Goal: Feedback & Contribution: Submit feedback/report problem

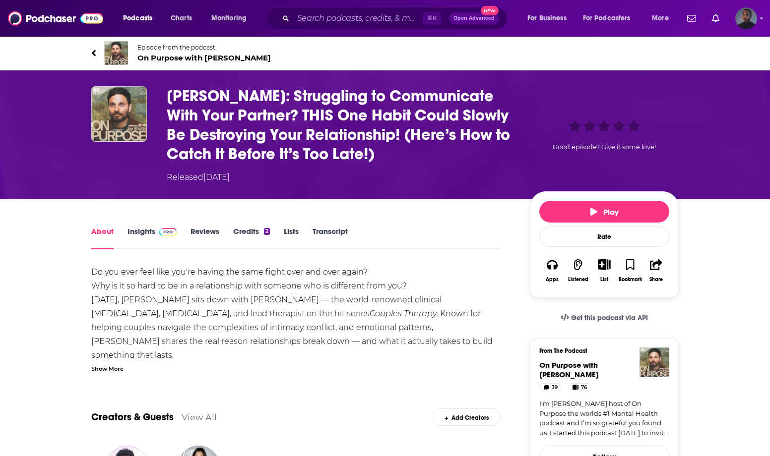
click at [338, 231] on link "Transcript" at bounding box center [329, 238] width 35 height 23
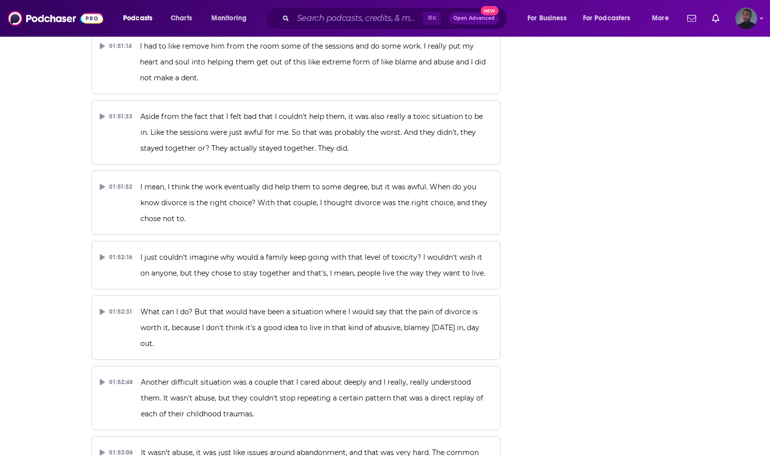
scroll to position [29723, 0]
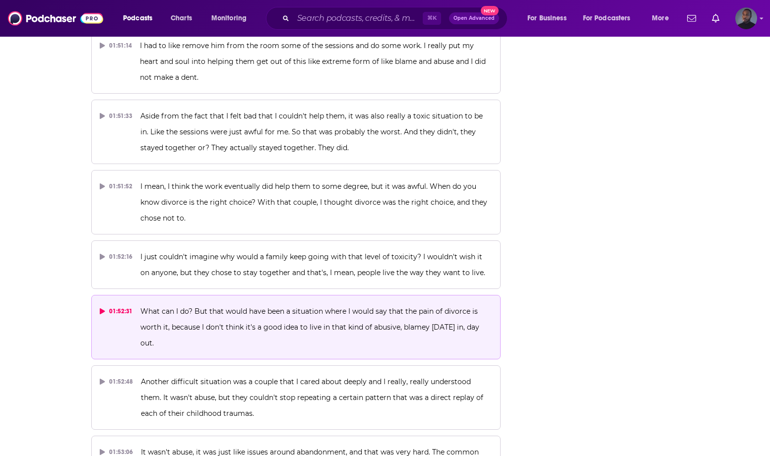
click at [103, 308] on icon at bounding box center [102, 311] width 5 height 6
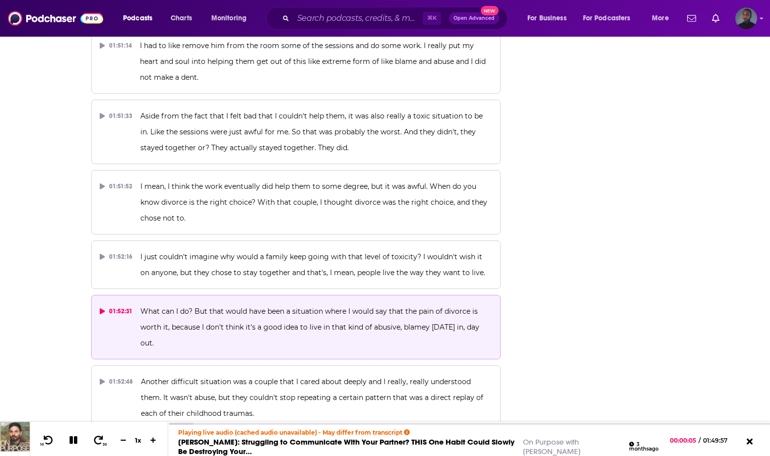
click at [103, 308] on icon at bounding box center [102, 311] width 5 height 6
click at [154, 307] on span "What can I do? But that would have been a situation where I would say that the …" at bounding box center [310, 327] width 341 height 41
click at [734, 422] on div "01:43:22" at bounding box center [469, 423] width 602 height 4
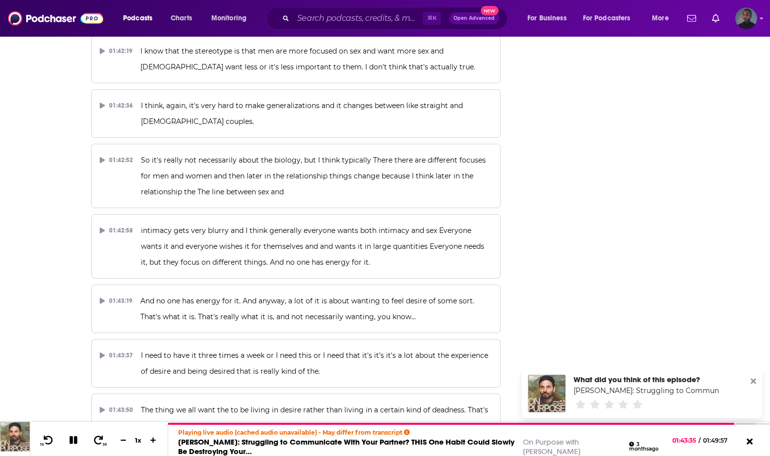
scroll to position [27439, 0]
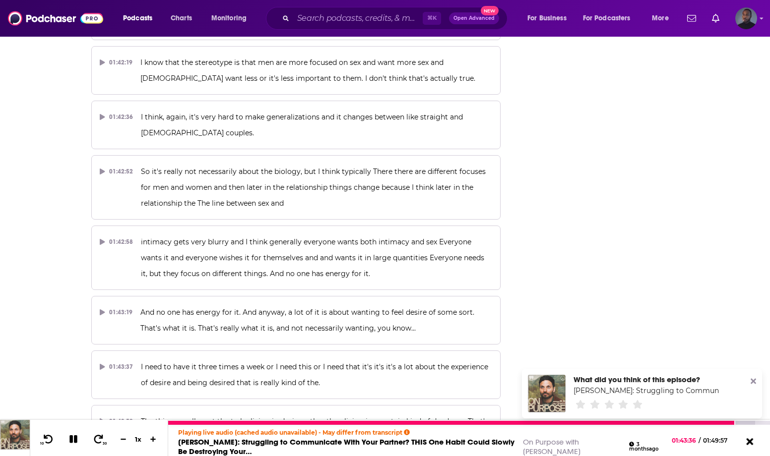
click at [748, 441] on icon at bounding box center [749, 441] width 7 height 7
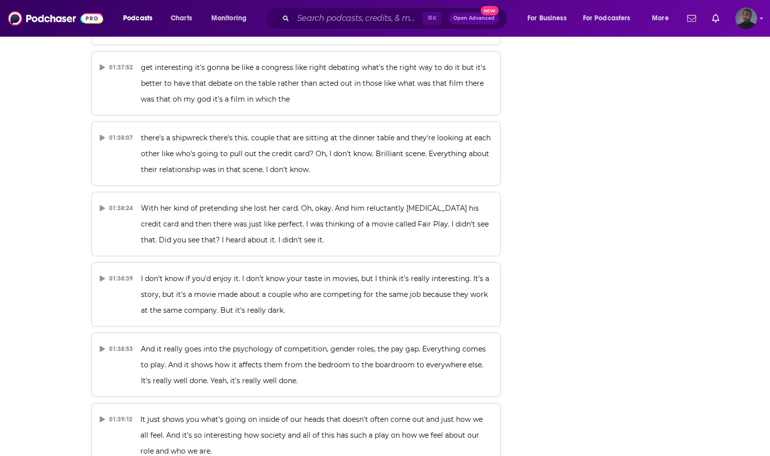
scroll to position [25805, 0]
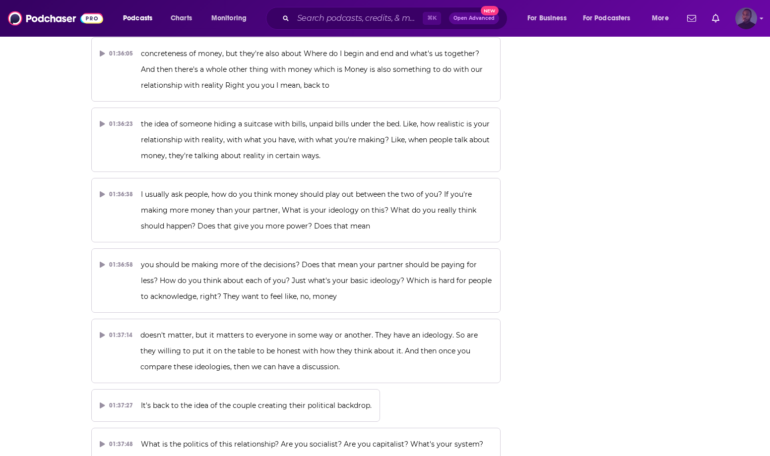
click at [760, 14] on div "Show profile menu" at bounding box center [761, 18] width 4 height 11
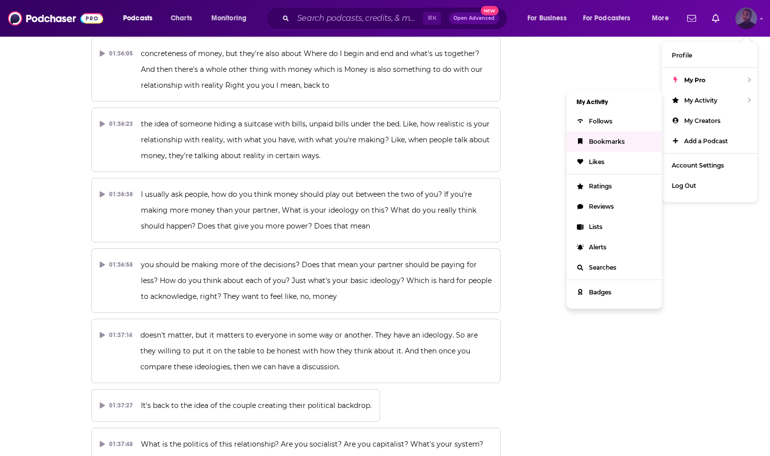
click at [604, 143] on span "Bookmarks" at bounding box center [607, 141] width 36 height 7
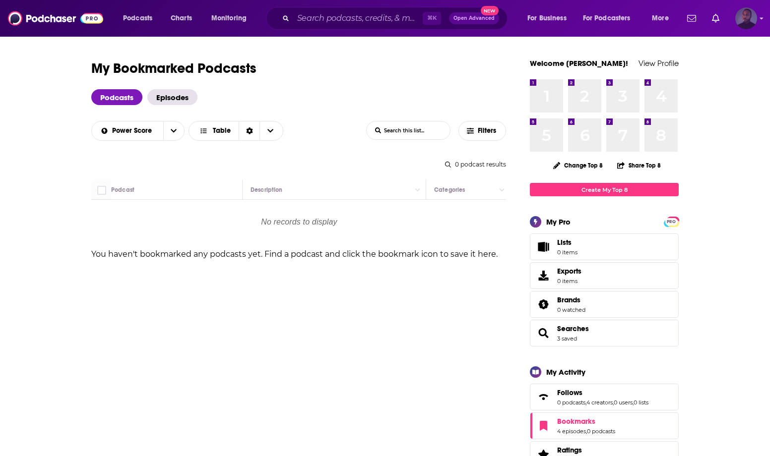
click at [761, 23] on div "Show profile menu" at bounding box center [761, 18] width 4 height 11
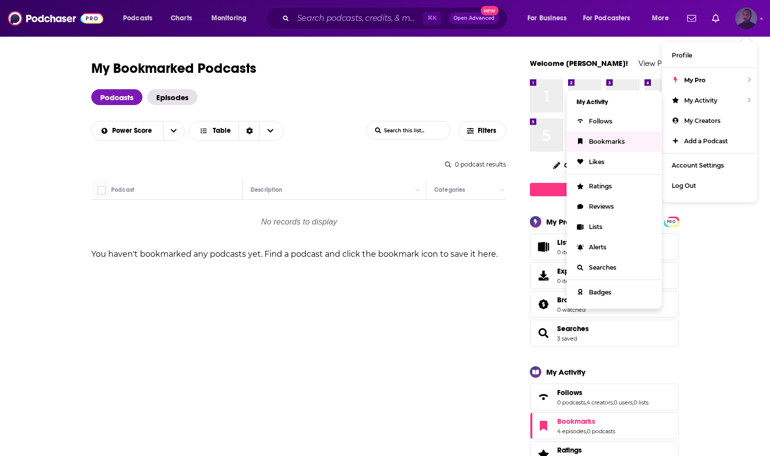
click at [609, 141] on span "Bookmarks" at bounding box center [607, 141] width 36 height 7
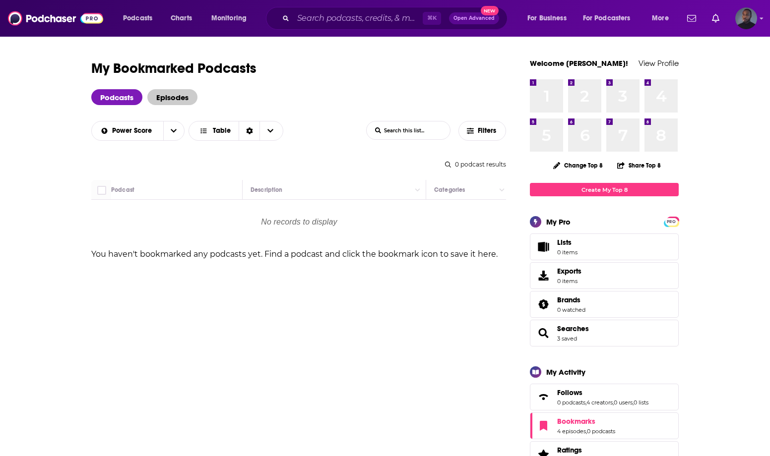
click at [164, 97] on span "Episodes" at bounding box center [172, 97] width 50 height 16
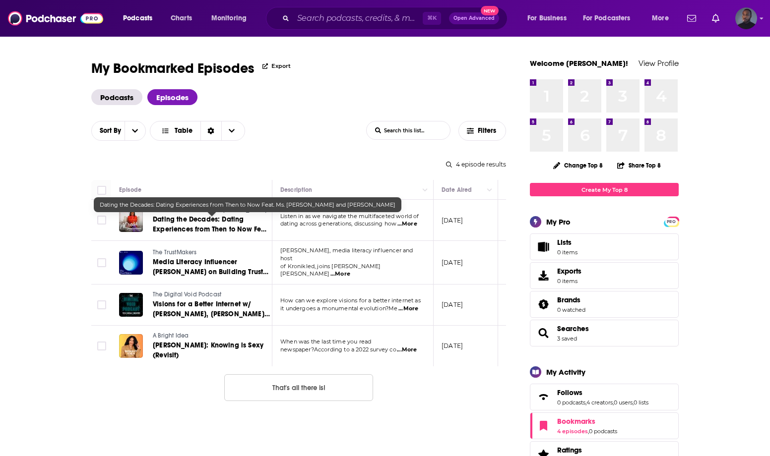
click at [211, 224] on span "Dating the Decades: Dating Experiences from Then to Now Feat. Ms. [PERSON_NAME]…" at bounding box center [211, 234] width 117 height 38
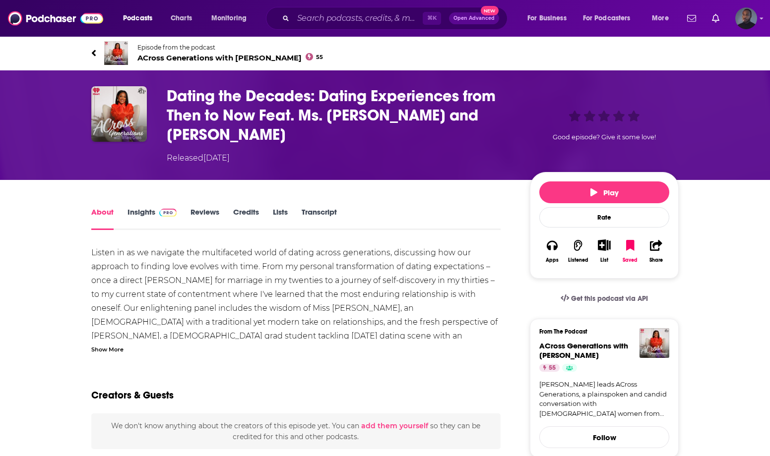
click at [315, 206] on div "About Insights Reviews Credits Lists Transcript" at bounding box center [295, 218] width 409 height 24
click at [315, 207] on link "Transcript" at bounding box center [319, 218] width 35 height 23
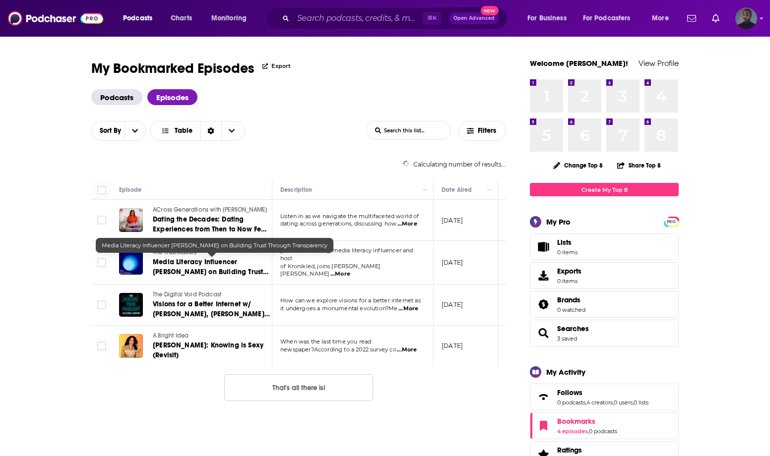
click at [184, 261] on span "Media Literacy Influencer [PERSON_NAME] on Building Trust Through Transparency" at bounding box center [211, 272] width 116 height 28
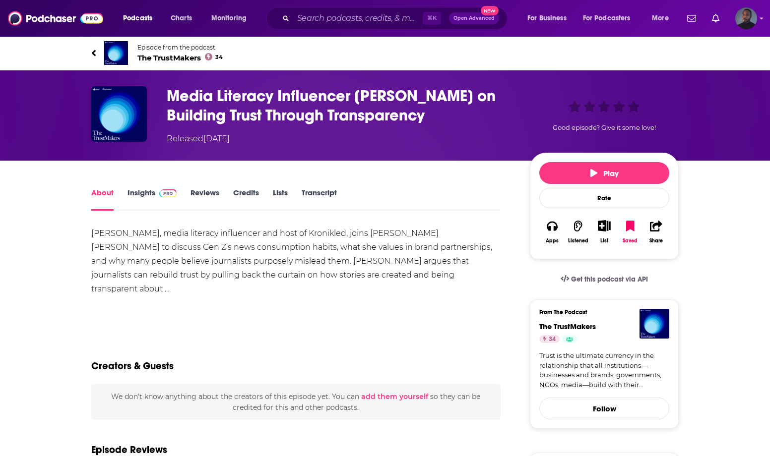
click at [311, 197] on link "Transcript" at bounding box center [319, 199] width 35 height 23
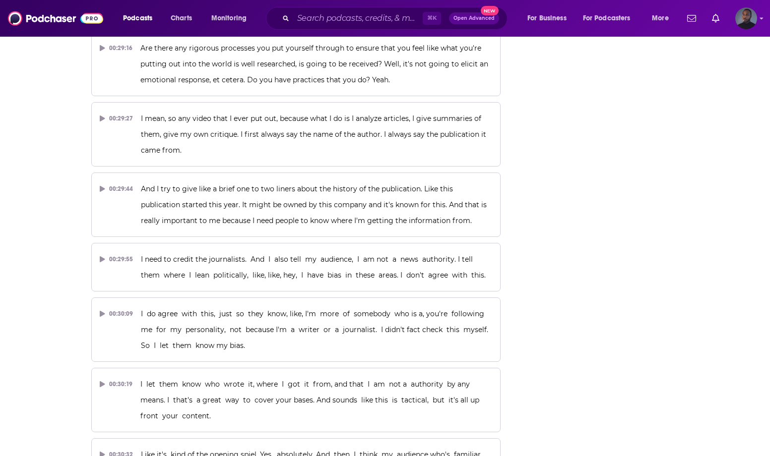
scroll to position [9333, 0]
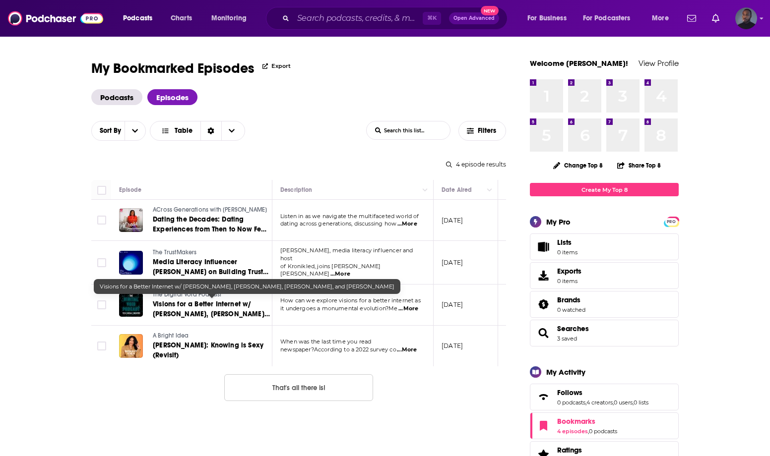
click at [175, 306] on span "Visions for a Better Internet w/ [PERSON_NAME], [PERSON_NAME], [PERSON_NAME], a…" at bounding box center [211, 319] width 117 height 38
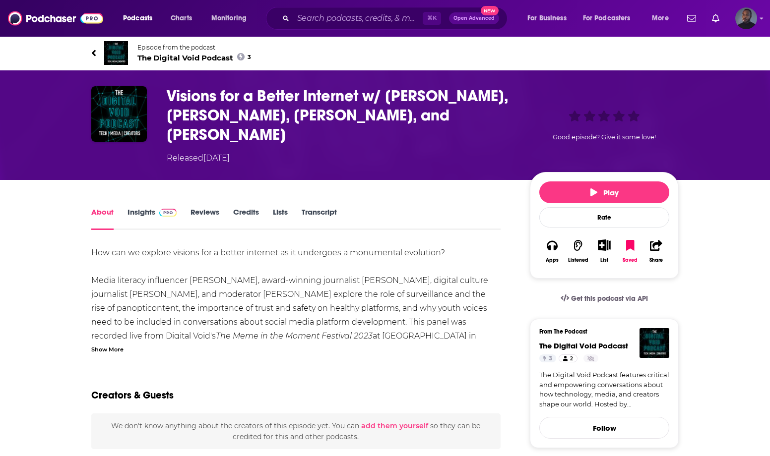
click at [323, 217] on link "Transcript" at bounding box center [319, 218] width 35 height 23
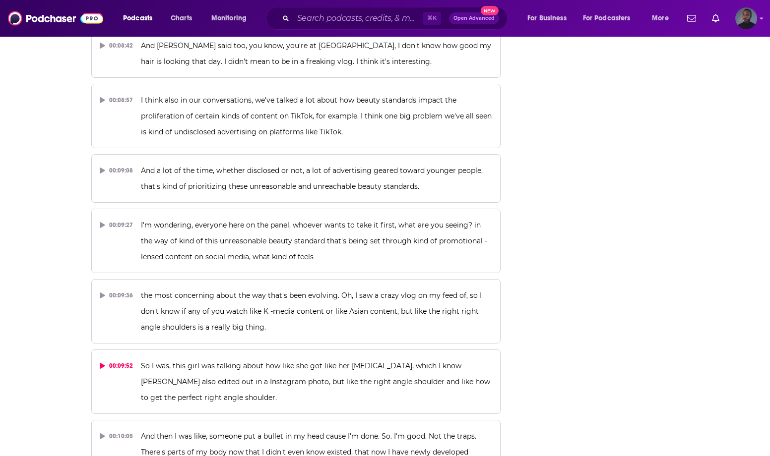
scroll to position [2992, 0]
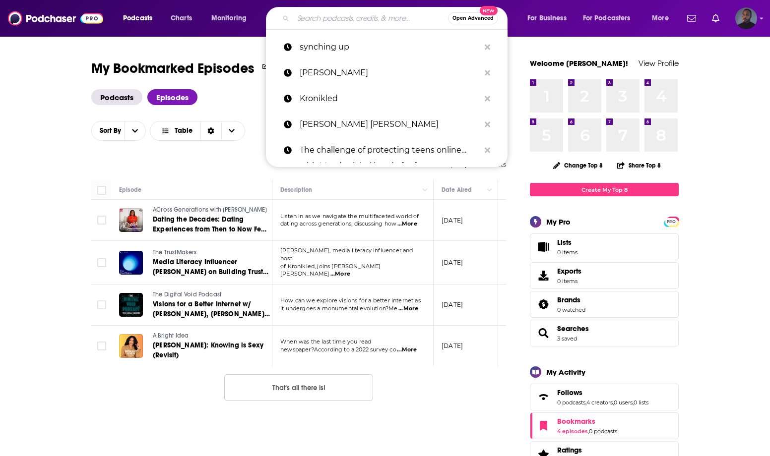
click at [329, 16] on input "Search podcasts, credits, & more..." at bounding box center [370, 18] width 155 height 16
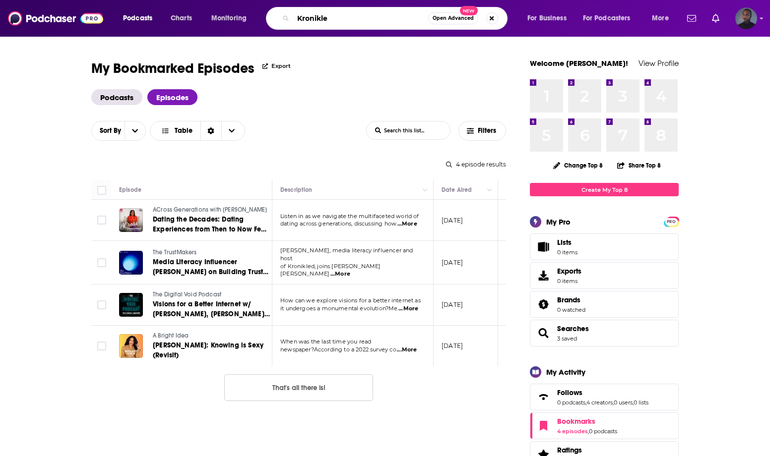
type input "Kronikled"
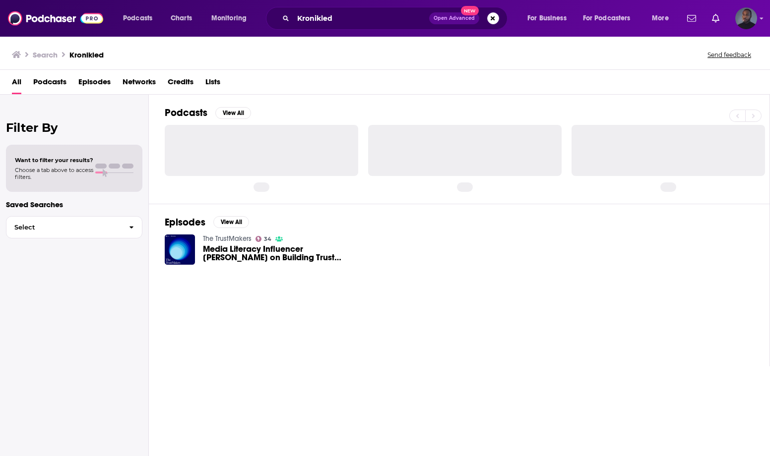
click at [61, 81] on span "Podcasts" at bounding box center [49, 84] width 33 height 20
click at [231, 108] on button "View All" at bounding box center [233, 113] width 36 height 12
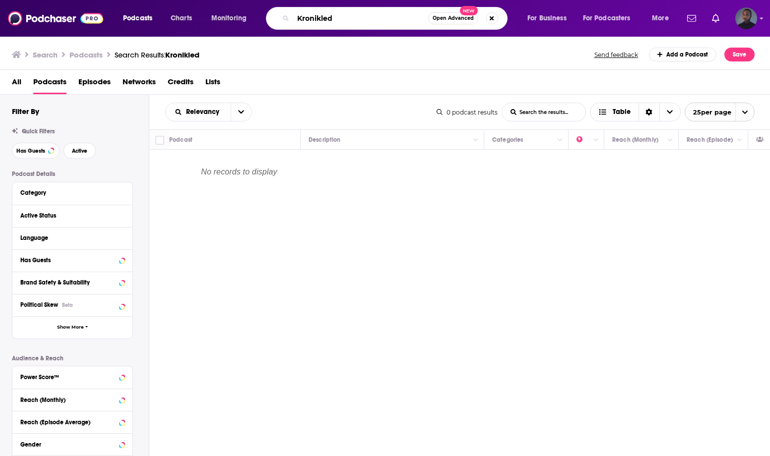
click at [346, 18] on input "Kronikled" at bounding box center [360, 18] width 135 height 16
click at [752, 20] on img "Logged in as jarryd.boyd" at bounding box center [746, 18] width 22 height 22
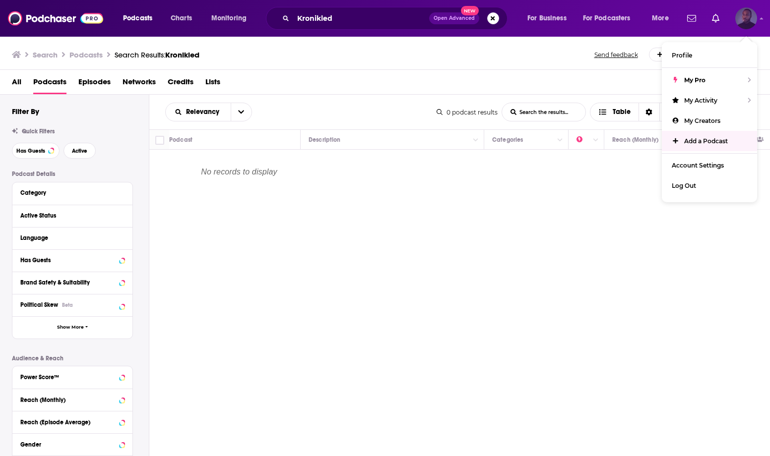
click at [707, 137] on span "Add a Podcast" at bounding box center [706, 140] width 44 height 7
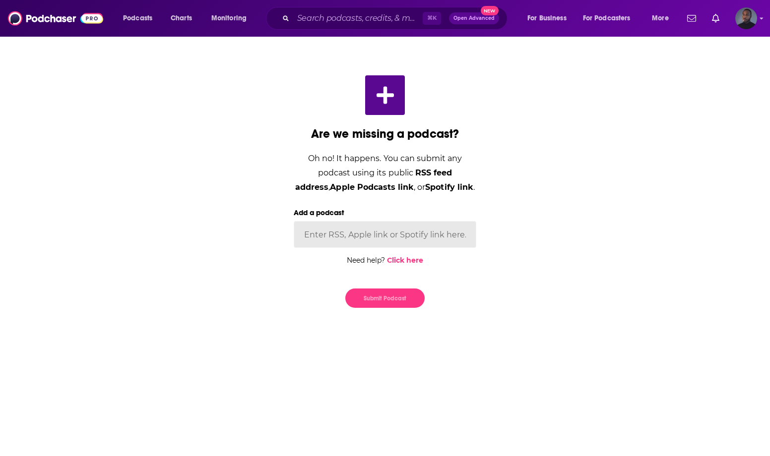
click at [404, 241] on input "Add a podcast" at bounding box center [385, 234] width 183 height 27
paste input "[URL][DOMAIN_NAME]"
type input "[URL][DOMAIN_NAME]"
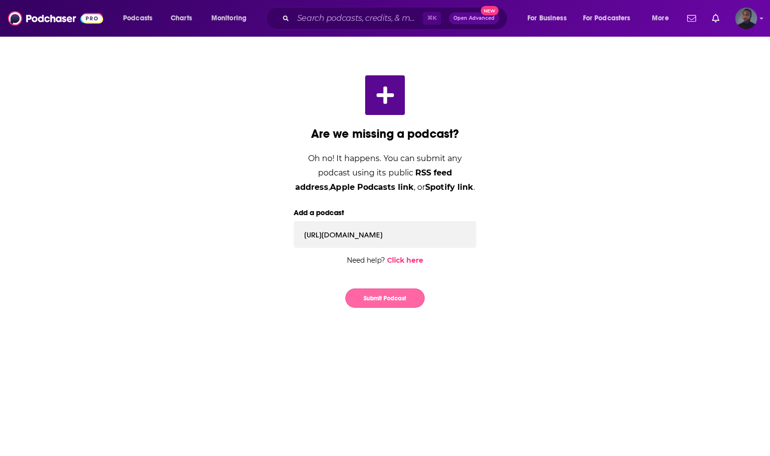
click at [392, 294] on button "Submit Podcast" at bounding box center [384, 298] width 79 height 19
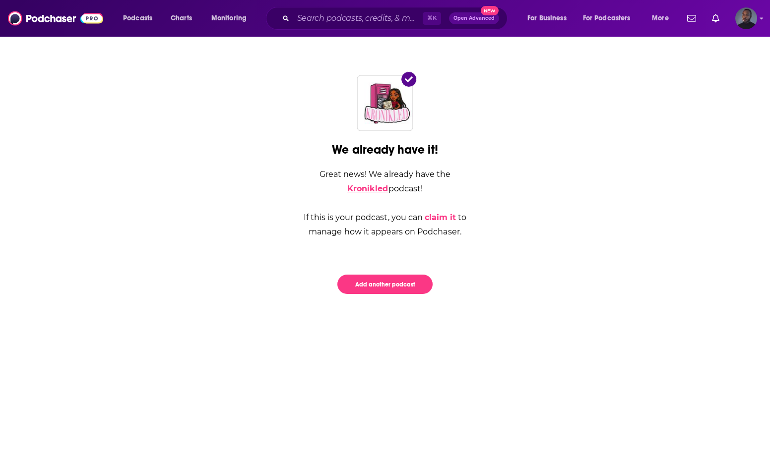
click at [388, 184] on link "Kronikled" at bounding box center [367, 188] width 41 height 9
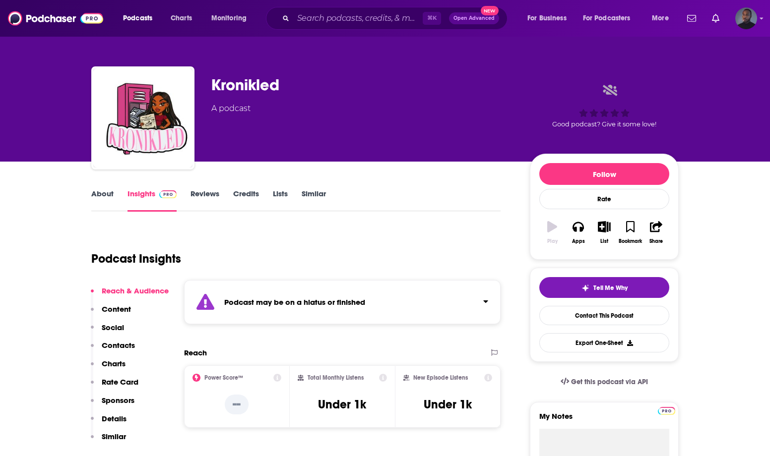
click at [104, 196] on link "About" at bounding box center [102, 200] width 22 height 23
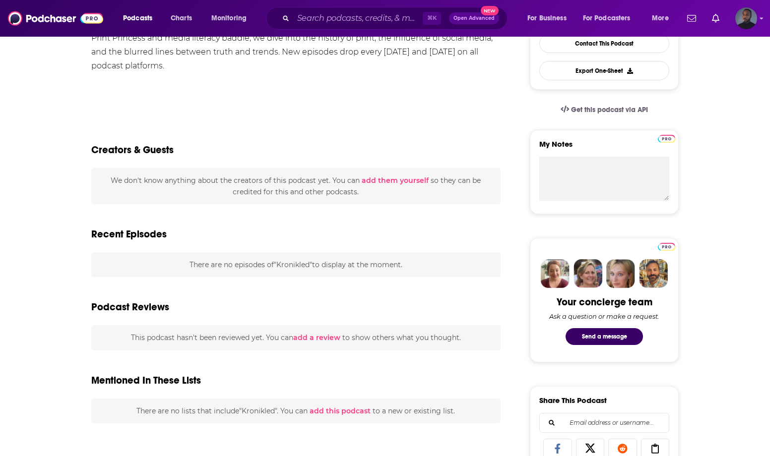
scroll to position [398, 0]
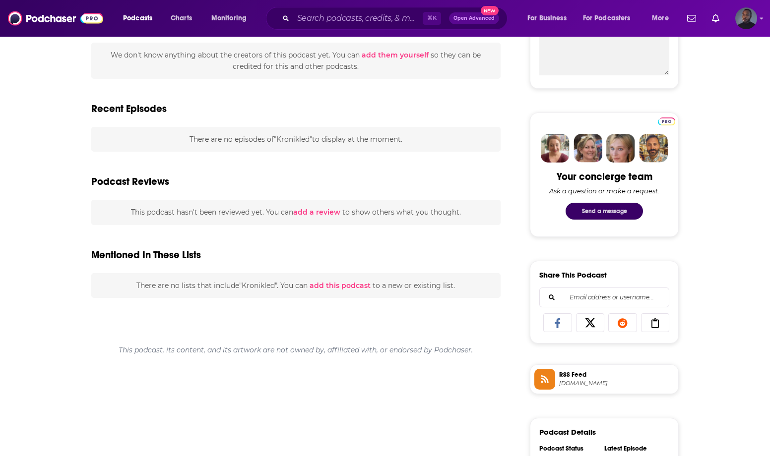
click at [604, 212] on button "Send a message" at bounding box center [603, 211] width 77 height 17
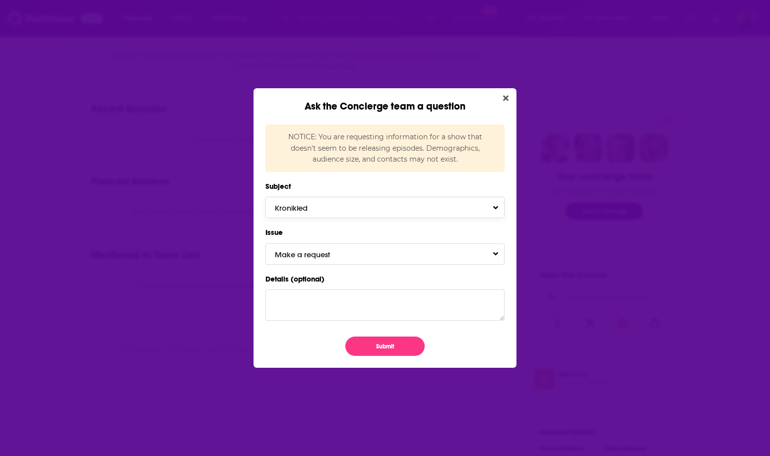
click at [347, 213] on button "Kronikled" at bounding box center [384, 207] width 239 height 21
click at [347, 181] on label "Subject" at bounding box center [384, 186] width 239 height 13
click at [326, 244] on button "Make a request" at bounding box center [384, 254] width 239 height 21
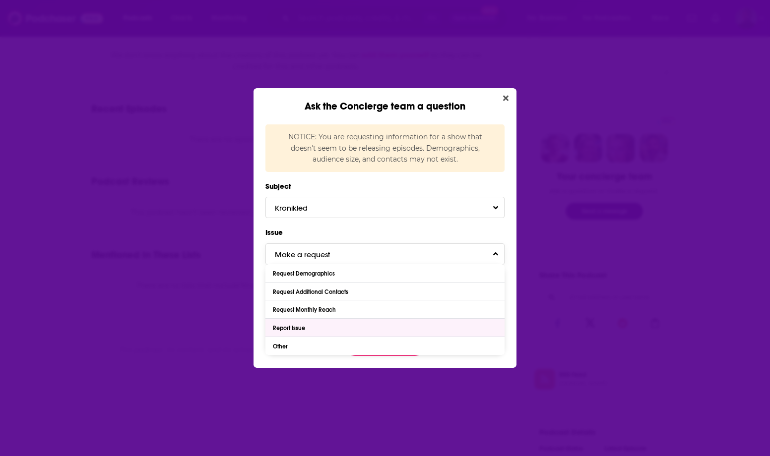
click at [313, 330] on div "Report Issue" at bounding box center [384, 328] width 239 height 18
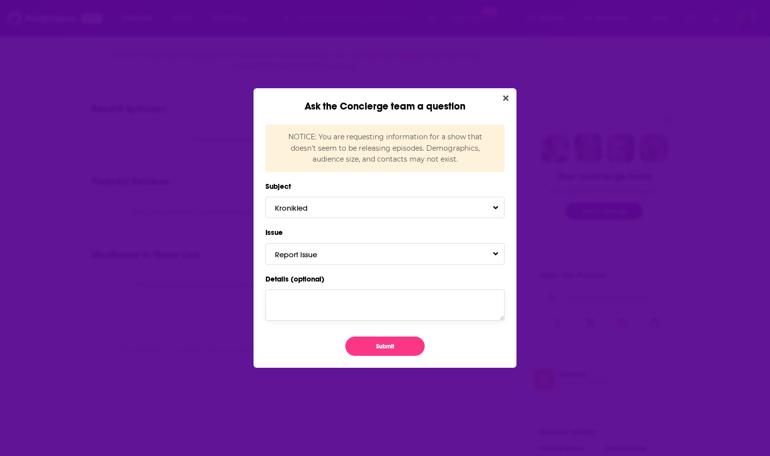
click at [296, 298] on textarea "Details (optional)" at bounding box center [384, 305] width 239 height 31
paste textarea "[URL][DOMAIN_NAME][PERSON_NAME][PERSON_NAME]"
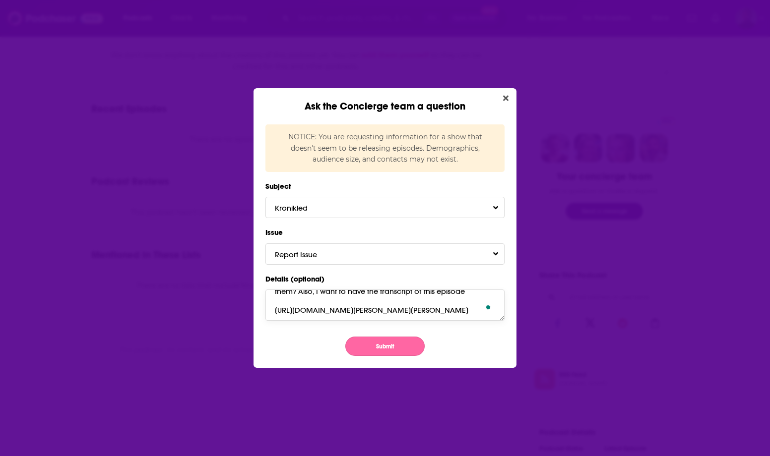
type textarea "The recent podcast episodes aren't listed. Can you please add them? Also, I wan…"
click at [407, 340] on button "Submit" at bounding box center [384, 346] width 79 height 19
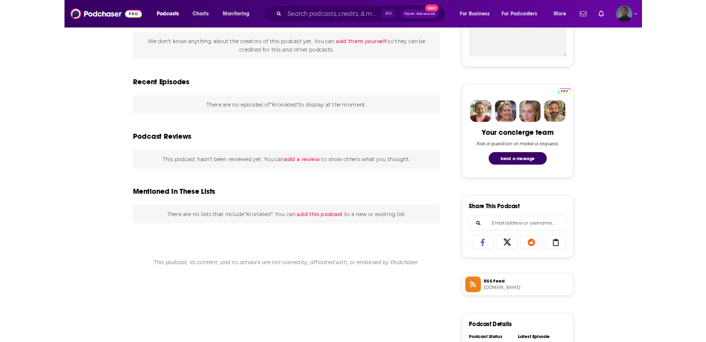
scroll to position [398, 0]
